Goal: Information Seeking & Learning: Compare options

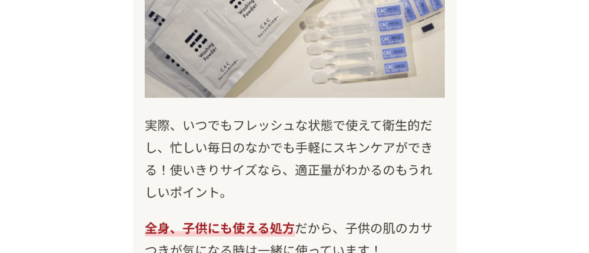
scroll to position [10555, 0]
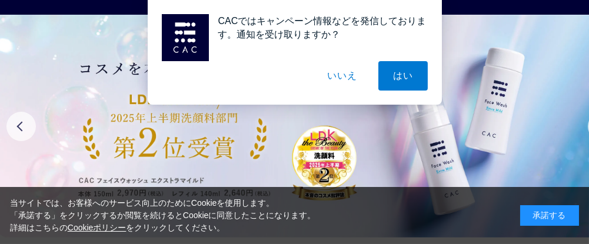
scroll to position [100, 0]
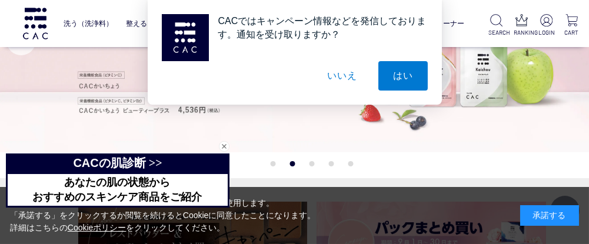
click at [344, 82] on button "いいえ" at bounding box center [341, 75] width 59 height 29
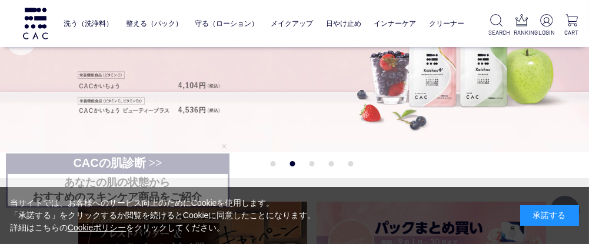
click at [542, 211] on div "承諾する" at bounding box center [549, 215] width 59 height 21
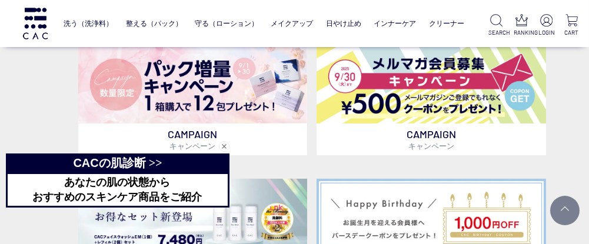
scroll to position [372, 0]
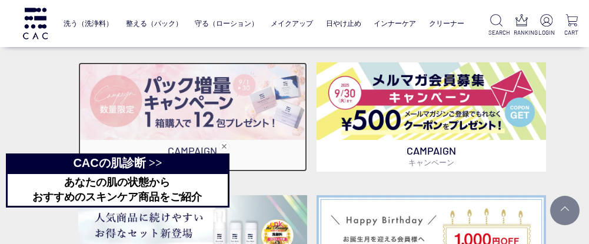
click at [187, 89] on img at bounding box center [192, 101] width 229 height 78
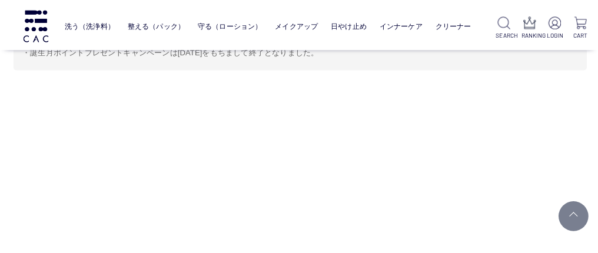
scroll to position [5441, 16]
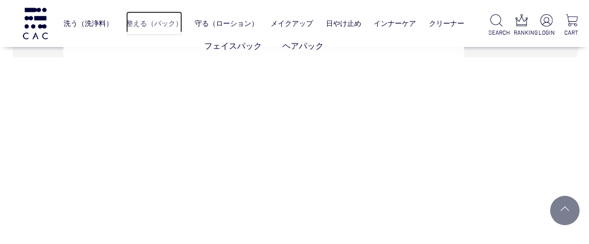
click at [161, 18] on link "整える（パック）" at bounding box center [154, 23] width 56 height 25
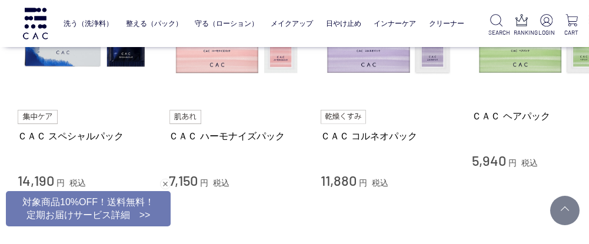
scroll to position [521, 0]
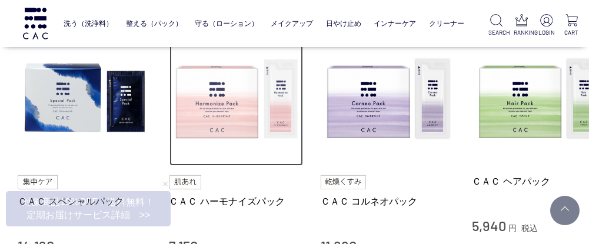
click at [219, 111] on img at bounding box center [236, 99] width 134 height 134
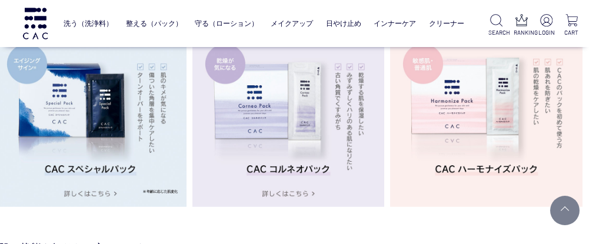
scroll to position [2047, 24]
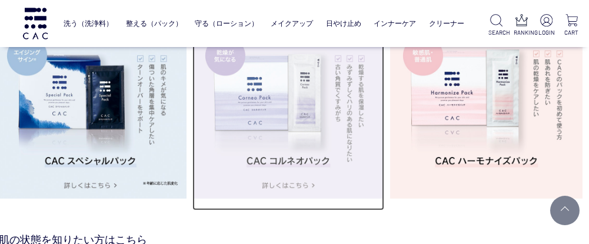
click at [312, 118] on img at bounding box center [288, 102] width 192 height 192
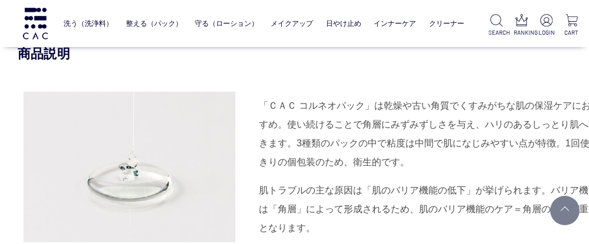
scroll to position [1089, 0]
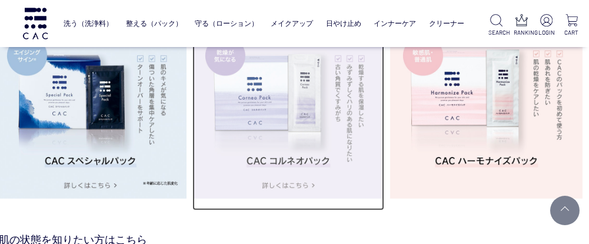
click at [284, 118] on img at bounding box center [288, 102] width 192 height 192
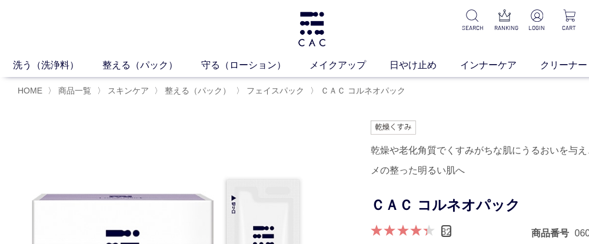
click at [446, 229] on link "82" at bounding box center [446, 231] width 11 height 13
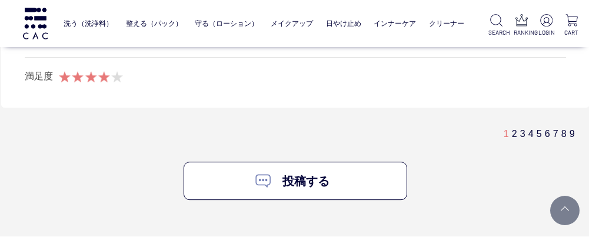
scroll to position [7120, 16]
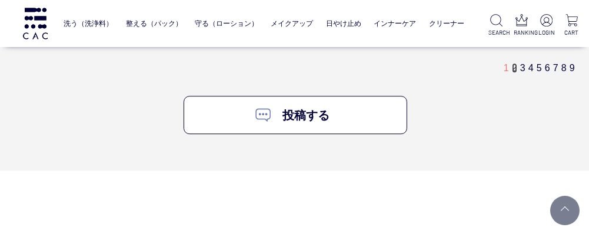
click at [514, 63] on link "2" at bounding box center [514, 68] width 5 height 10
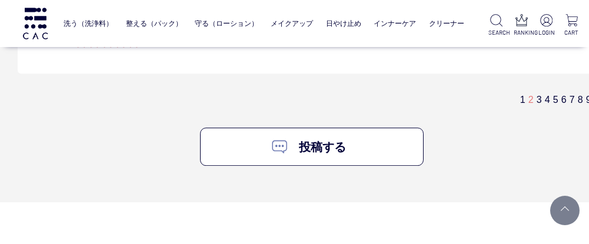
scroll to position [7249, 0]
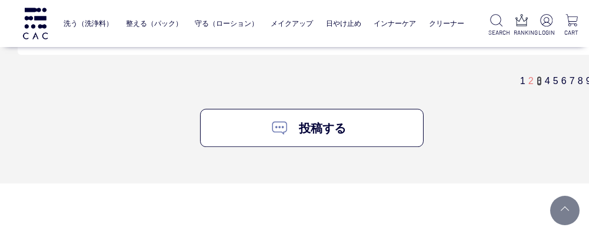
click at [538, 78] on link "3" at bounding box center [538, 81] width 5 height 10
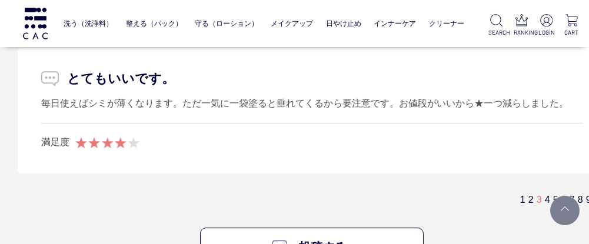
scroll to position [7032, 0]
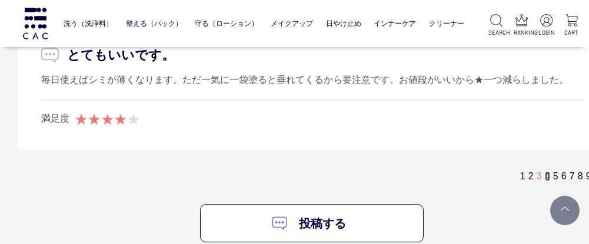
click at [547, 171] on link "4" at bounding box center [547, 176] width 5 height 10
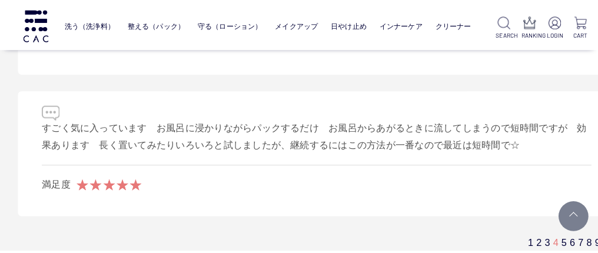
scroll to position [6874, 0]
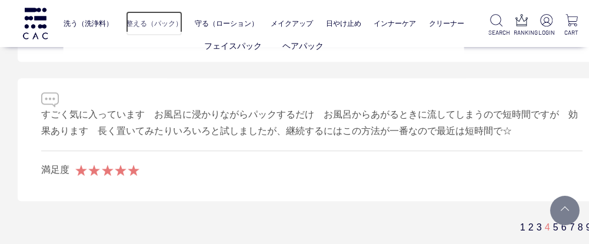
click at [147, 23] on link "整える（パック）" at bounding box center [154, 23] width 56 height 25
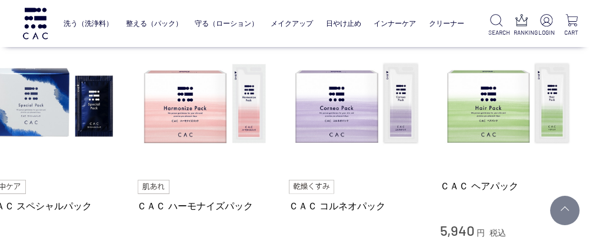
scroll to position [516, 35]
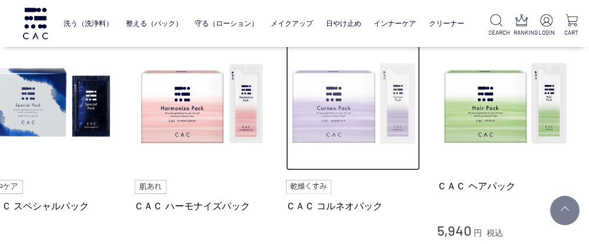
click at [344, 95] on img at bounding box center [353, 104] width 134 height 134
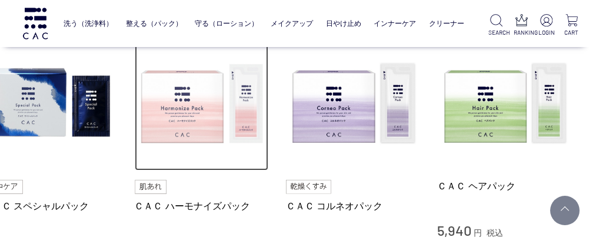
click at [188, 132] on img at bounding box center [202, 104] width 134 height 134
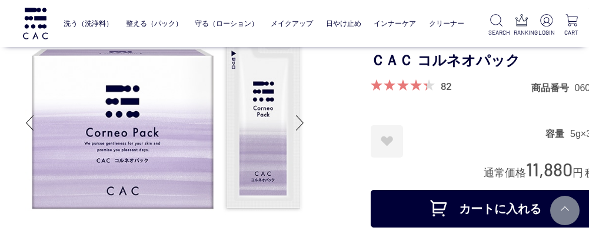
scroll to position [24, 0]
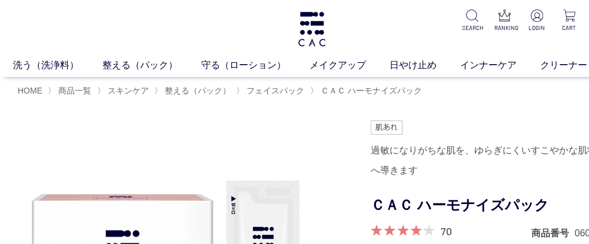
click at [445, 235] on link "70" at bounding box center [446, 231] width 11 height 13
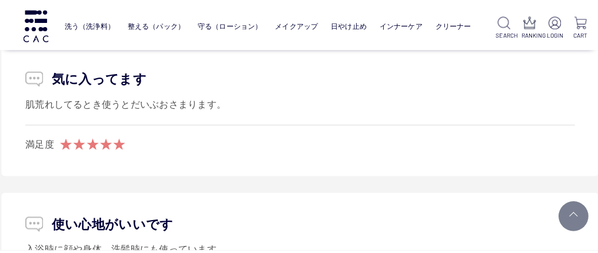
scroll to position [6649, 16]
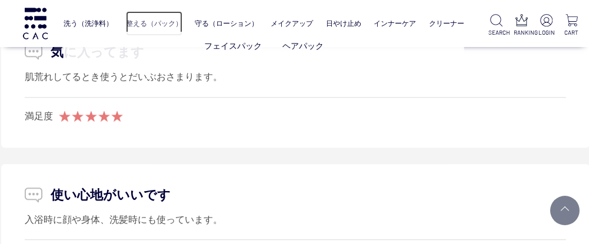
click at [138, 21] on link "整える（パック）" at bounding box center [154, 23] width 56 height 25
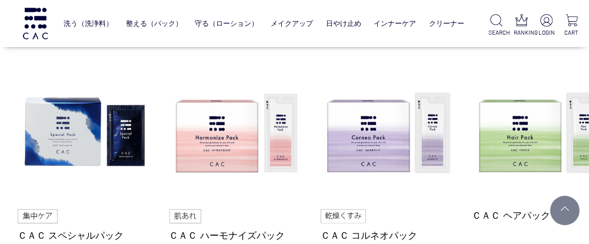
scroll to position [505, 0]
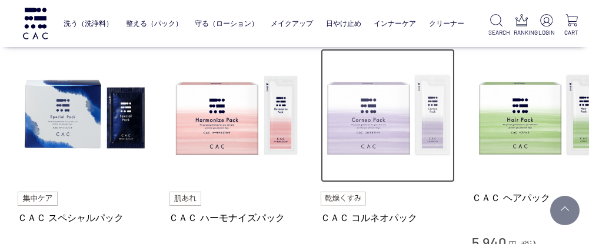
click at [401, 122] on img at bounding box center [388, 116] width 134 height 134
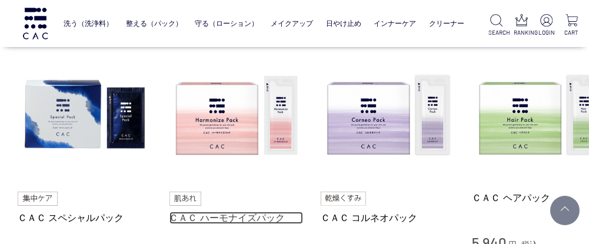
click at [243, 212] on link "ＣＡＣ ハーモナイズパック" at bounding box center [236, 218] width 134 height 12
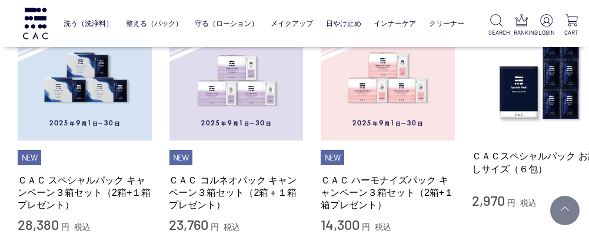
scroll to position [305, 0]
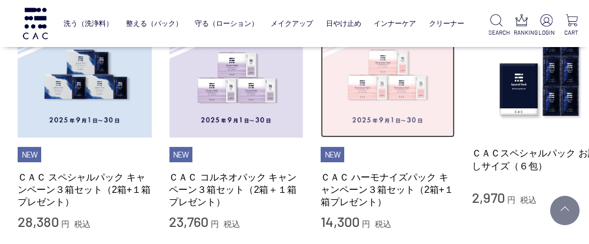
click at [385, 87] on img at bounding box center [388, 71] width 134 height 134
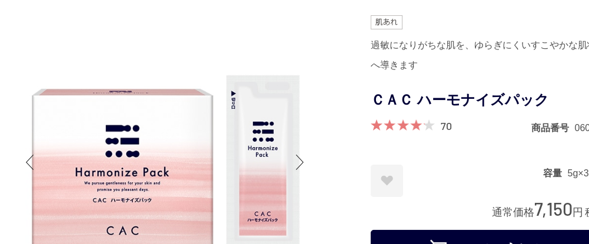
scroll to position [76, 0]
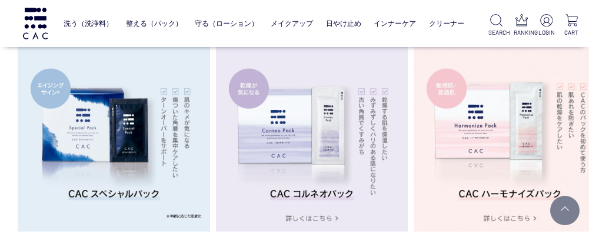
scroll to position [2066, 0]
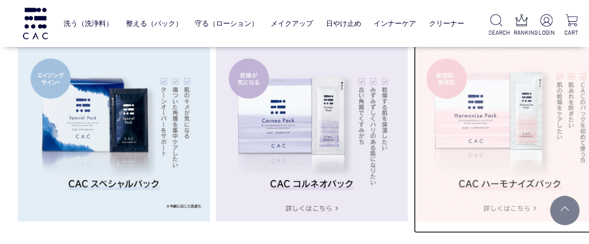
click at [505, 118] on img at bounding box center [509, 125] width 192 height 192
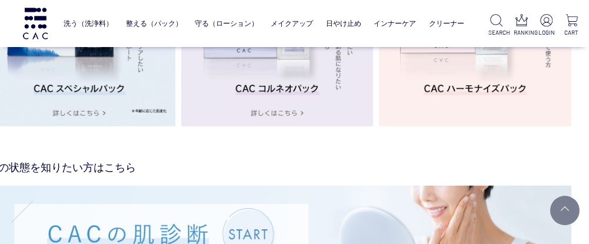
scroll to position [2026, 35]
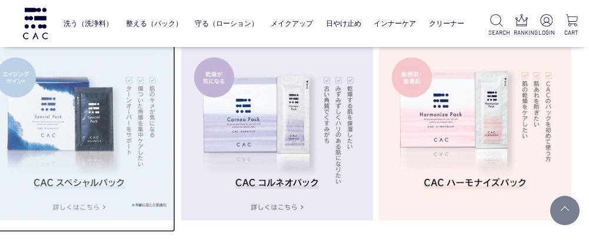
click at [100, 101] on img at bounding box center [79, 124] width 192 height 192
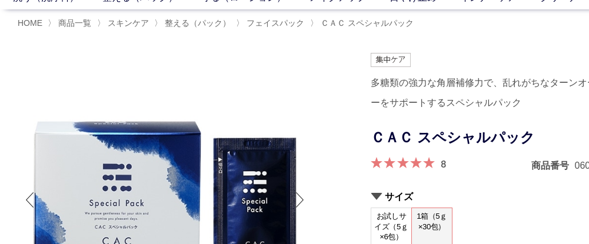
scroll to position [44, 0]
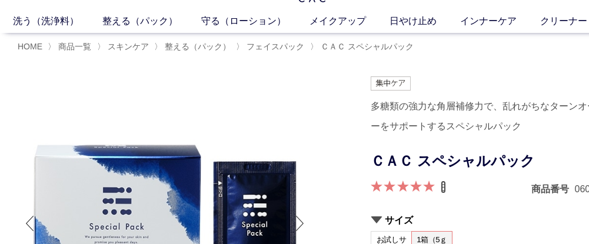
click at [443, 186] on link "8" at bounding box center [443, 187] width 5 height 13
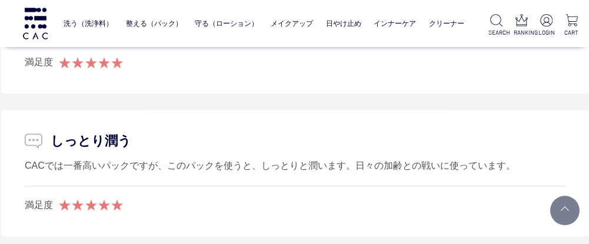
scroll to position [6516, 16]
